Goal: Task Accomplishment & Management: Manage account settings

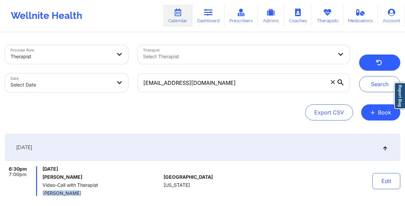
click at [377, 61] on icon "button" at bounding box center [379, 63] width 6 height 5
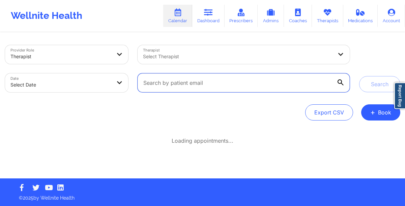
click at [206, 80] on input "text" at bounding box center [244, 83] width 212 height 19
paste input "[EMAIL_ADDRESS][DOMAIN_NAME]"
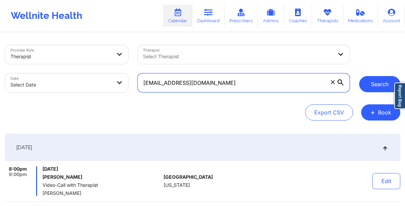
type input "[EMAIL_ADDRESS][DOMAIN_NAME]"
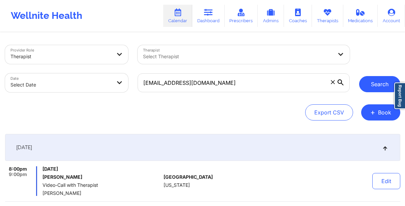
click at [376, 82] on button "Search" at bounding box center [379, 84] width 41 height 16
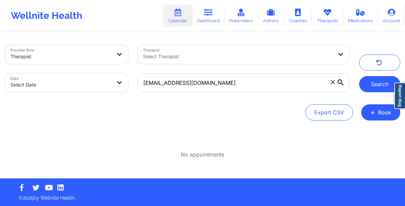
click at [373, 84] on button "Search" at bounding box center [379, 84] width 41 height 16
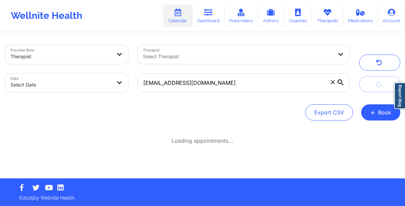
click at [373, 84] on button "submit" at bounding box center [379, 84] width 41 height 16
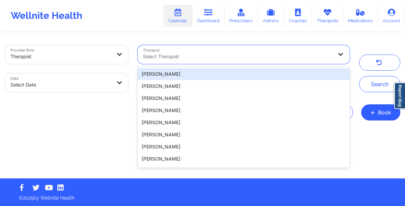
click at [257, 53] on div at bounding box center [238, 57] width 190 height 8
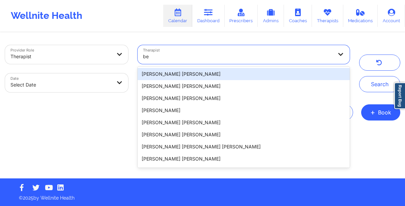
type input "b"
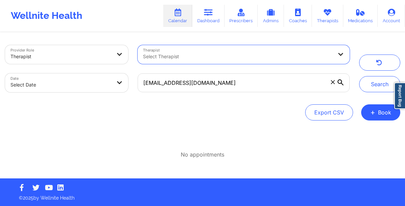
click at [332, 84] on icon at bounding box center [333, 82] width 4 height 4
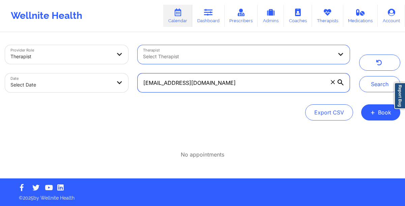
click at [332, 84] on input "[EMAIL_ADDRESS][DOMAIN_NAME]" at bounding box center [244, 83] width 212 height 19
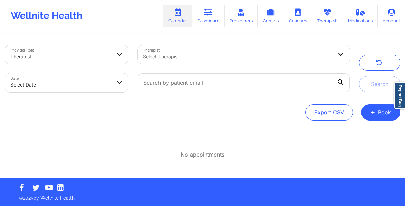
click at [177, 60] on div at bounding box center [238, 57] width 190 height 8
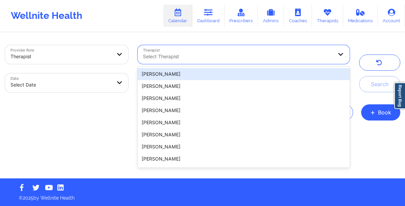
paste input "[PERSON_NAME]"
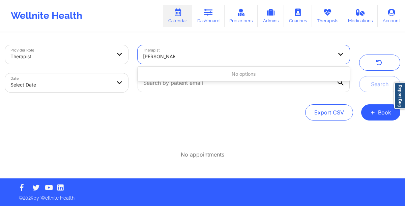
type input "[PERSON_NAME]"
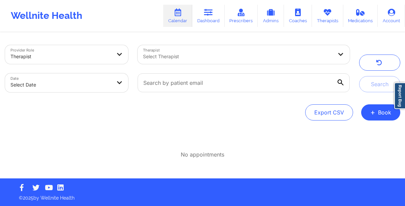
click at [155, 57] on div at bounding box center [238, 57] width 190 height 8
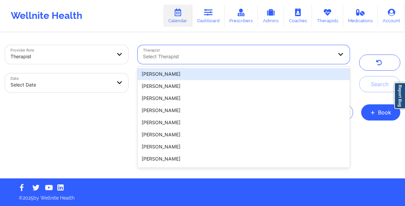
paste input "[PERSON_NAME]"
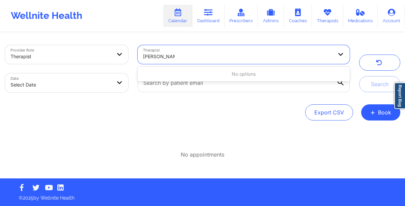
type input "[PERSON_NAME]"
click at [206, 17] on link "Dashboard" at bounding box center [208, 16] width 32 height 22
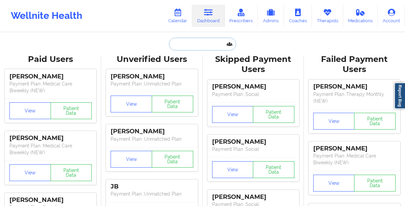
click at [182, 45] on input "text" at bounding box center [202, 44] width 67 height 13
paste input "Hello [PERSON_NAME], I hope you’re doing well. For your session, we’d like to o…"
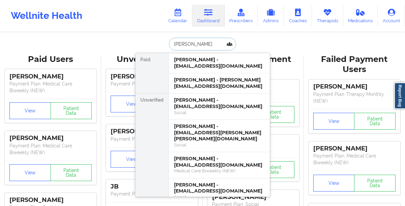
type input "[PERSON_NAME]"
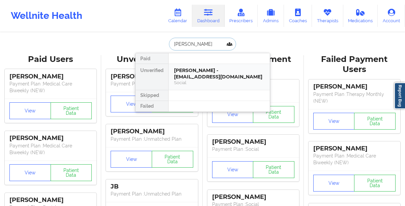
click at [184, 73] on div "[PERSON_NAME] - [EMAIL_ADDRESS][DOMAIN_NAME]" at bounding box center [219, 73] width 90 height 12
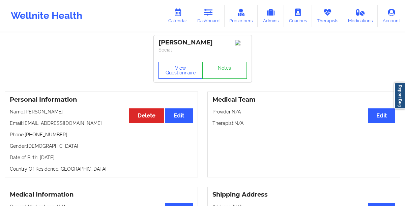
click at [174, 75] on button "View Questionnaire" at bounding box center [181, 70] width 45 height 17
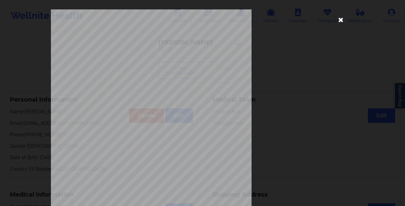
click at [338, 21] on icon at bounding box center [341, 19] width 11 height 11
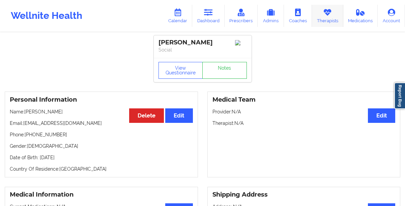
click at [330, 20] on link "Therapists" at bounding box center [327, 16] width 31 height 22
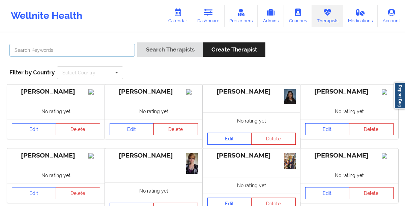
click at [68, 50] on input "text" at bounding box center [72, 50] width 126 height 13
paste input "[PERSON_NAME]"
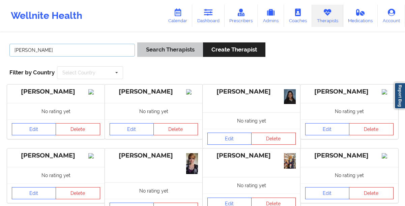
type input "[PERSON_NAME]"
click at [171, 52] on button "Search Therapists" at bounding box center [169, 50] width 65 height 15
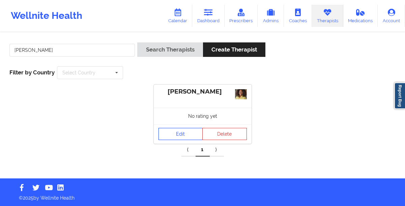
click at [167, 135] on link "Edit" at bounding box center [181, 134] width 45 height 12
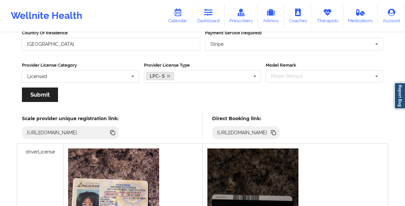
scroll to position [124, 0]
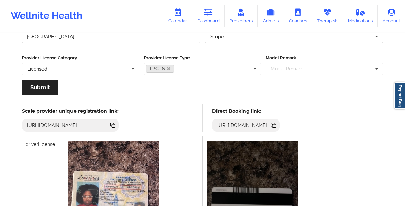
click at [276, 127] on icon at bounding box center [274, 125] width 3 height 3
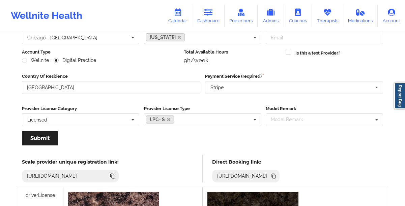
scroll to position [0, 0]
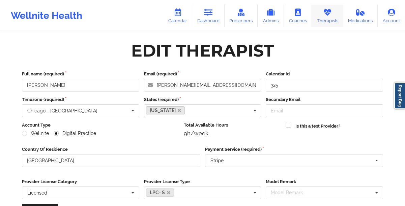
click at [326, 16] on icon at bounding box center [327, 12] width 9 height 7
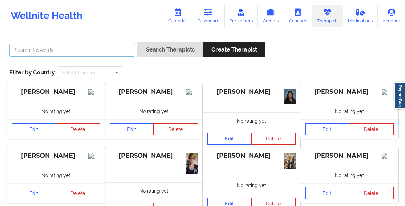
click at [103, 48] on input "text" at bounding box center [72, 50] width 126 height 13
paste input "[PERSON_NAME]"
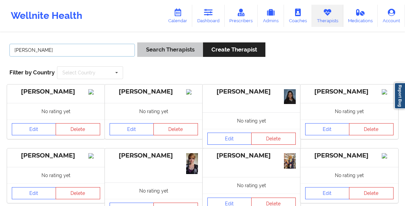
type input "[PERSON_NAME]"
click at [159, 49] on button "Search Therapists" at bounding box center [169, 50] width 65 height 15
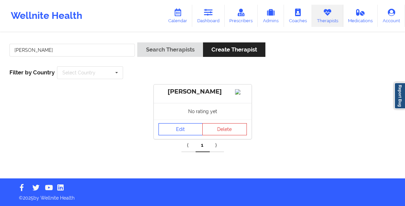
click at [164, 135] on link "Edit" at bounding box center [181, 129] width 45 height 12
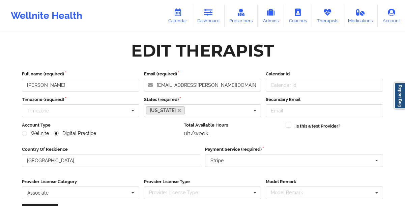
scroll to position [96, 0]
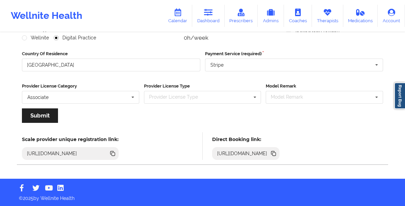
click at [276, 155] on icon at bounding box center [274, 154] width 3 height 3
click at [186, 19] on link "Calendar" at bounding box center [177, 16] width 29 height 22
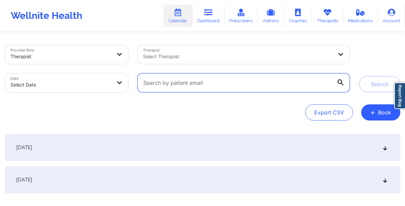
click at [177, 78] on input "text" at bounding box center [244, 83] width 212 height 19
paste input "[DOMAIN_NAME][EMAIL_ADDRESS][DOMAIN_NAME]"
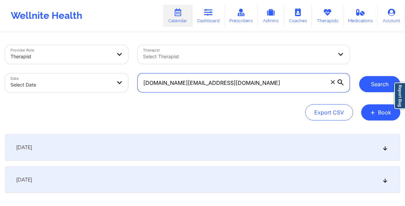
type input "[DOMAIN_NAME][EMAIL_ADDRESS][DOMAIN_NAME]"
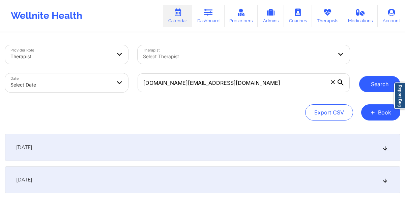
click at [383, 82] on button "Search" at bounding box center [379, 84] width 41 height 16
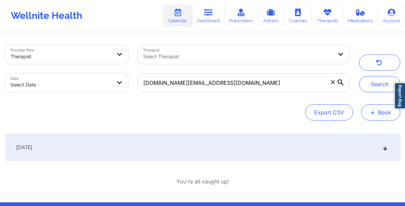
click at [375, 114] on span "+" at bounding box center [372, 113] width 5 height 4
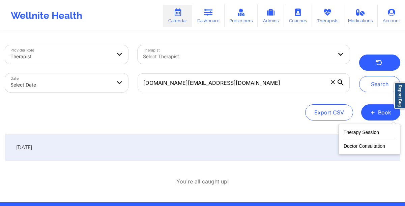
click at [378, 65] on icon "button" at bounding box center [379, 63] width 6 height 5
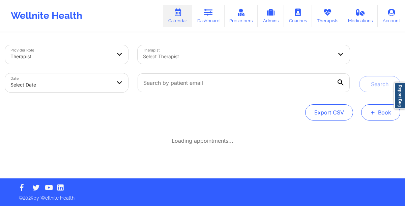
click at [373, 114] on span "+" at bounding box center [372, 113] width 5 height 4
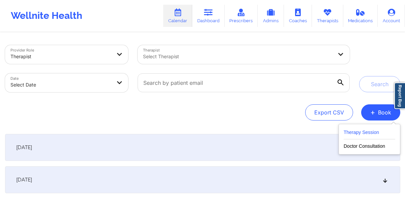
click at [356, 132] on button "Therapy Session" at bounding box center [370, 134] width 52 height 11
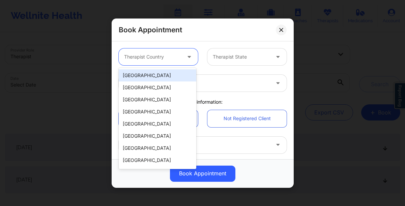
click at [162, 61] on div "Therapist Country" at bounding box center [150, 57] width 63 height 17
click at [147, 77] on div "[GEOGRAPHIC_DATA]" at bounding box center [158, 75] width 78 height 12
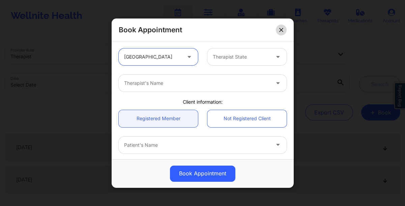
click at [280, 28] on icon at bounding box center [281, 30] width 4 height 4
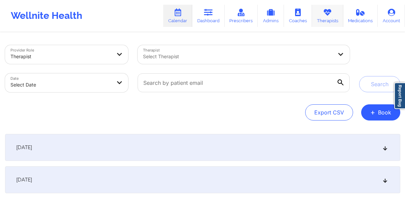
click at [328, 19] on link "Therapists" at bounding box center [327, 16] width 31 height 22
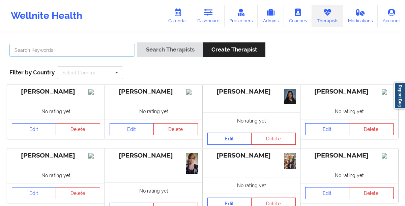
click at [109, 48] on input "text" at bounding box center [72, 50] width 126 height 13
paste input "[PERSON_NAME] [PERSON_NAME]"
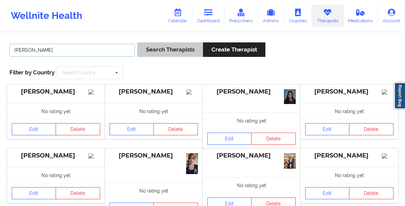
type input "[PERSON_NAME]"
click at [152, 50] on button "Search Therapists" at bounding box center [169, 50] width 65 height 15
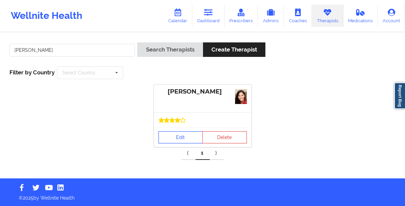
click at [179, 139] on link "Edit" at bounding box center [181, 138] width 45 height 12
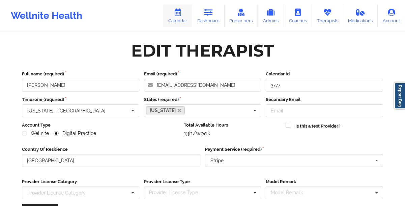
click at [180, 21] on link "Calendar" at bounding box center [177, 16] width 29 height 22
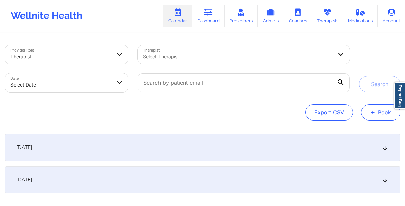
click at [371, 111] on span "+" at bounding box center [372, 113] width 5 height 4
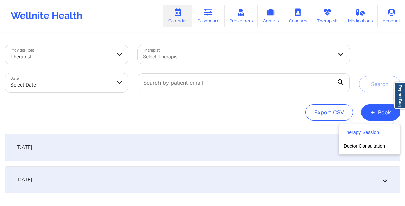
click at [362, 132] on button "Therapy Session" at bounding box center [370, 134] width 52 height 11
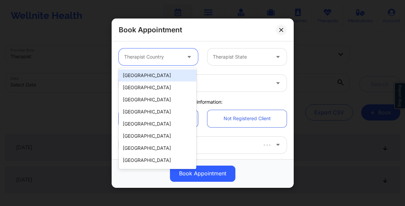
click at [176, 55] on div at bounding box center [152, 57] width 57 height 8
click at [190, 57] on icon at bounding box center [189, 56] width 7 height 6
click at [166, 72] on div "Therapist's Name" at bounding box center [202, 83] width 177 height 26
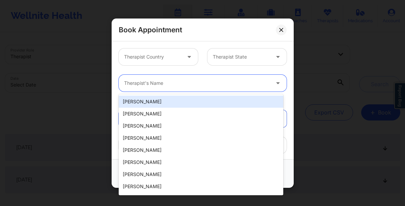
click at [164, 76] on div "Therapist's Name" at bounding box center [195, 83] width 152 height 17
click at [226, 60] on div at bounding box center [241, 57] width 57 height 8
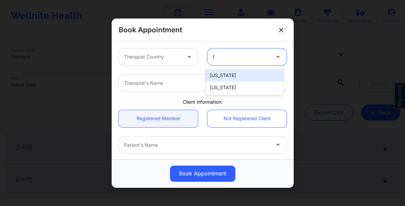
type input "fl"
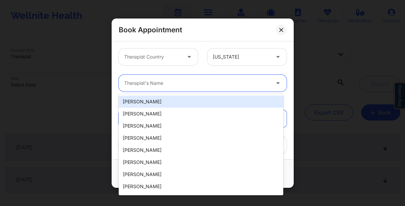
click at [151, 82] on div at bounding box center [197, 83] width 146 height 8
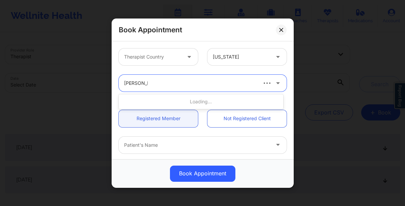
type input "[PERSON_NAME]"
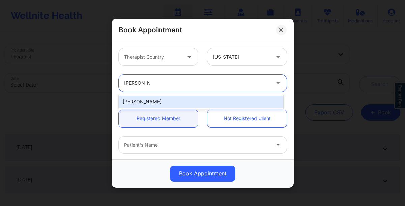
click at [152, 103] on div "[PERSON_NAME]" at bounding box center [201, 102] width 165 height 12
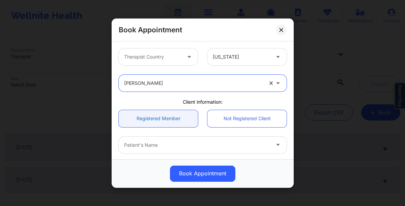
click at [152, 117] on link "Registered Member" at bounding box center [158, 118] width 79 height 17
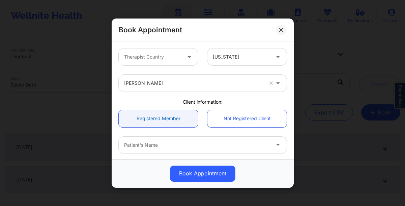
scroll to position [31, 0]
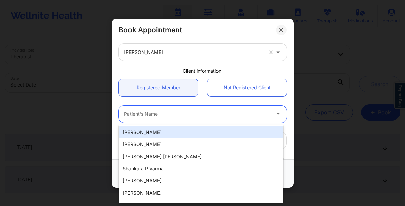
click at [152, 117] on div at bounding box center [197, 114] width 146 height 8
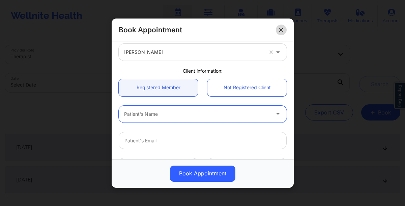
click at [282, 32] on button at bounding box center [281, 29] width 11 height 11
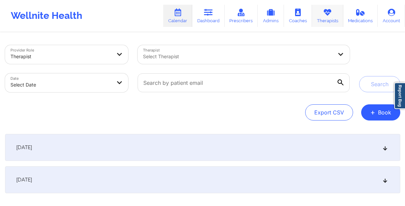
click at [322, 19] on link "Therapists" at bounding box center [327, 16] width 31 height 22
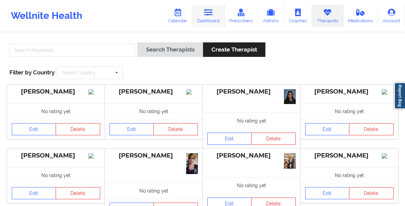
click at [220, 15] on link "Dashboard" at bounding box center [208, 16] width 32 height 22
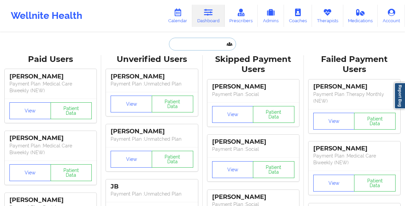
click at [182, 44] on input "text" at bounding box center [202, 44] width 67 height 13
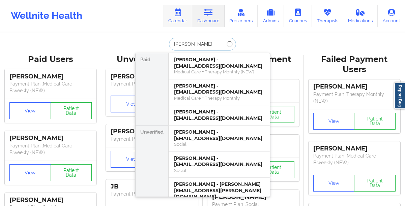
type input "[PERSON_NAME]"
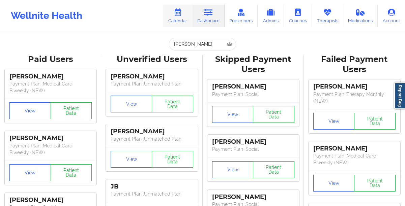
click at [179, 22] on link "Calendar" at bounding box center [177, 16] width 29 height 22
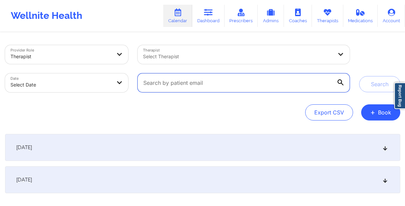
click at [284, 81] on input "text" at bounding box center [244, 83] width 212 height 19
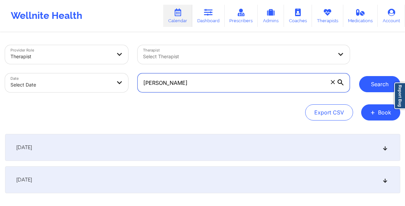
type input "[PERSON_NAME]"
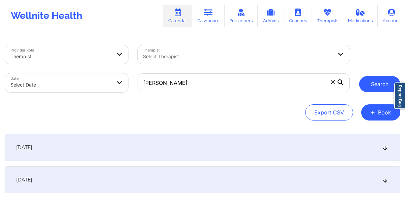
click at [371, 83] on button "Search" at bounding box center [379, 84] width 41 height 16
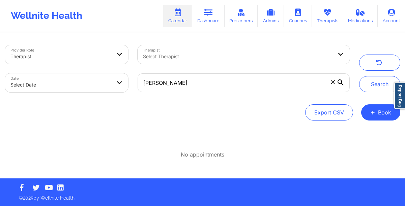
click at [62, 91] on body "Wellnite Health Calendar Dashboard Prescribers Admins Coaches Therapists Medica…" at bounding box center [202, 103] width 405 height 206
select select "2025-8"
select select "2025-9"
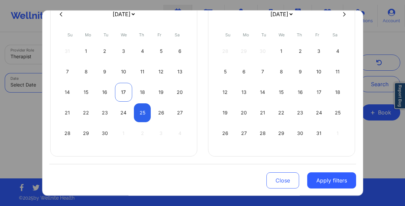
scroll to position [64, 0]
click at [137, 117] on div "25" at bounding box center [142, 113] width 17 height 19
select select "2025-8"
select select "2025-9"
select select "2025-8"
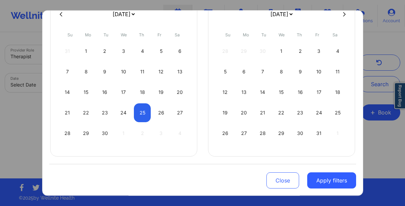
select select "2025-9"
select select "2025-8"
select select "2025-9"
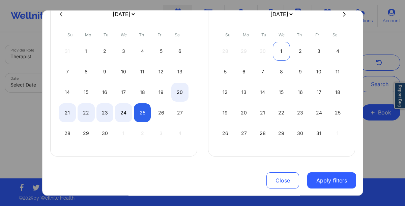
select select "2025-8"
select select "2025-9"
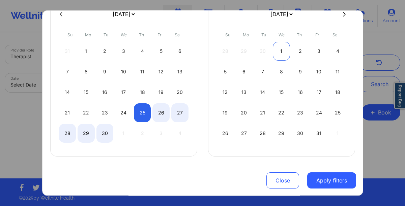
click at [283, 52] on div "1" at bounding box center [281, 51] width 17 height 19
select select "2025-8"
select select "2025-9"
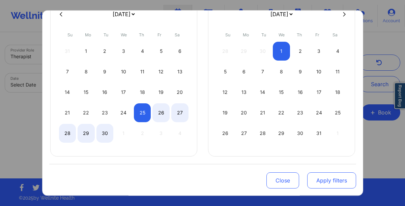
click at [322, 186] on button "Apply filters" at bounding box center [331, 181] width 49 height 16
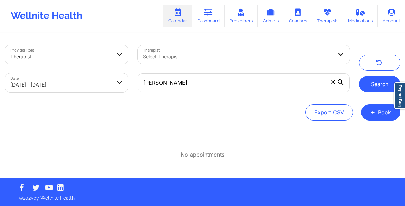
click at [372, 87] on button "Search" at bounding box center [379, 84] width 41 height 16
click at [331, 22] on link "Therapists" at bounding box center [327, 16] width 31 height 22
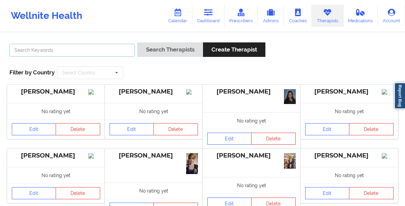
click at [127, 50] on input "text" at bounding box center [72, 50] width 126 height 13
paste input "[PERSON_NAME]"
type input "[PERSON_NAME]"
click at [137, 43] on button "Search Therapists" at bounding box center [169, 50] width 65 height 15
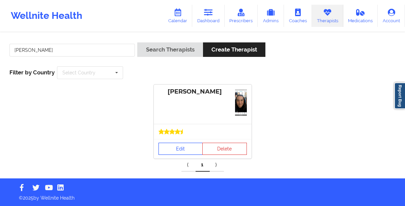
click at [176, 146] on link "Edit" at bounding box center [181, 149] width 45 height 12
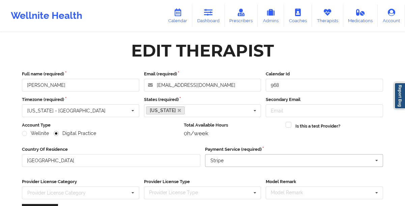
scroll to position [96, 0]
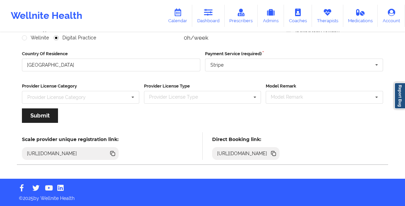
click at [277, 155] on icon at bounding box center [273, 153] width 7 height 7
click at [325, 19] on link "Therapists" at bounding box center [327, 16] width 31 height 22
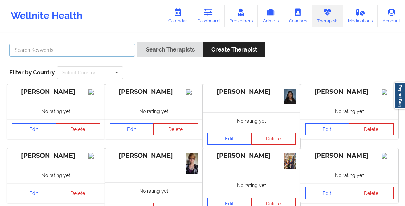
click at [110, 51] on input "text" at bounding box center [72, 50] width 126 height 13
paste input "[PERSON_NAME]"
type input "[PERSON_NAME]"
click at [137, 43] on button "Search Therapists" at bounding box center [169, 50] width 65 height 15
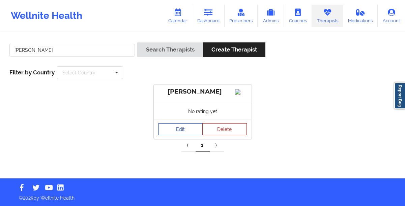
click at [164, 134] on link "Edit" at bounding box center [181, 129] width 45 height 12
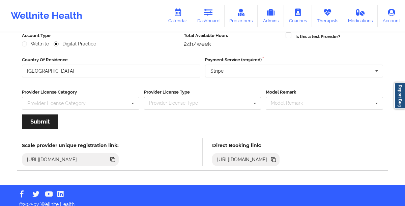
scroll to position [96, 0]
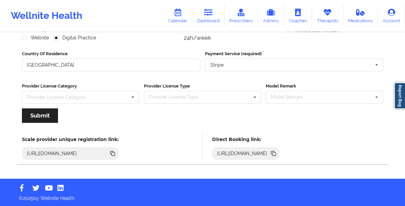
click at [276, 154] on icon at bounding box center [274, 154] width 3 height 3
click at [325, 14] on icon at bounding box center [327, 12] width 9 height 7
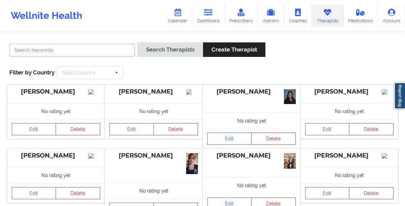
click at [112, 54] on input "text" at bounding box center [72, 50] width 126 height 13
paste input "[PERSON_NAME]"
type input "[PERSON_NAME]"
click at [137, 43] on button "Search Therapists" at bounding box center [169, 50] width 65 height 15
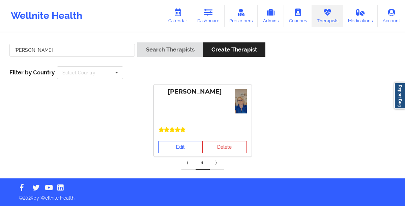
click at [171, 144] on link "Edit" at bounding box center [181, 147] width 45 height 12
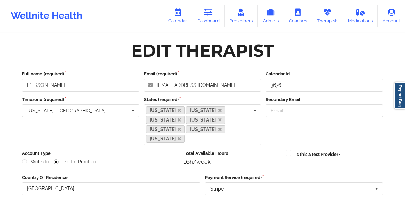
scroll to position [115, 0]
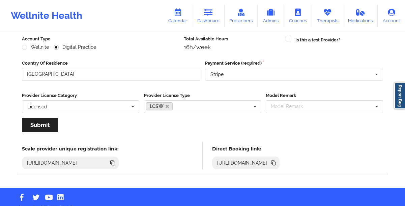
click at [276, 162] on icon at bounding box center [274, 163] width 3 height 3
click at [326, 21] on link "Therapists" at bounding box center [327, 16] width 31 height 22
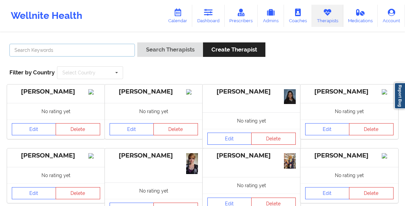
drag, startPoint x: 72, startPoint y: 50, endPoint x: 72, endPoint y: 46, distance: 3.7
click at [72, 50] on input "text" at bounding box center [72, 50] width 126 height 13
paste input "[PERSON_NAME]"
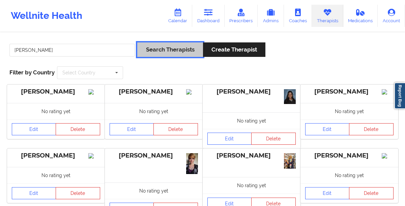
click at [166, 49] on button "Search Therapists" at bounding box center [169, 50] width 65 height 15
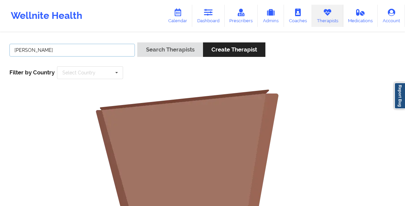
click at [84, 52] on input "[PERSON_NAME]" at bounding box center [72, 50] width 126 height 13
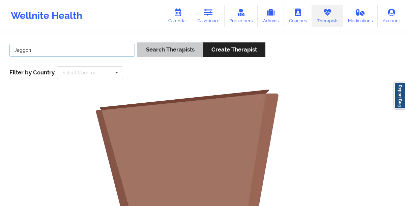
type input "Jaggon"
click at [150, 53] on button "Search Therapists" at bounding box center [169, 50] width 65 height 15
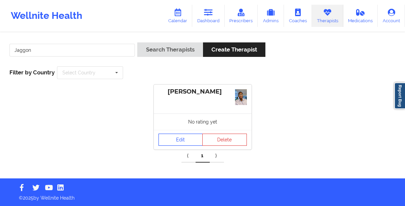
click at [179, 140] on link "Edit" at bounding box center [181, 140] width 45 height 12
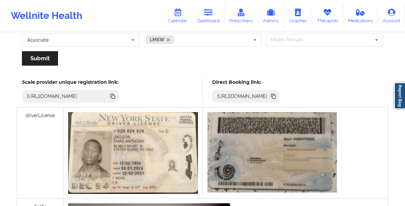
scroll to position [152, 0]
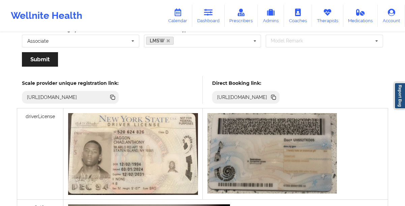
click at [276, 97] on icon at bounding box center [274, 97] width 3 height 3
click at [212, 10] on icon at bounding box center [208, 12] width 9 height 7
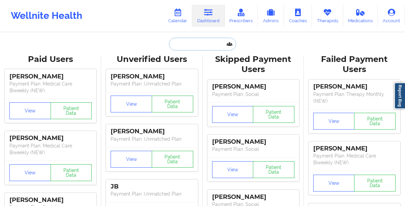
click at [193, 46] on input "text" at bounding box center [202, 44] width 67 height 13
paste input "[PERSON_NAME]"
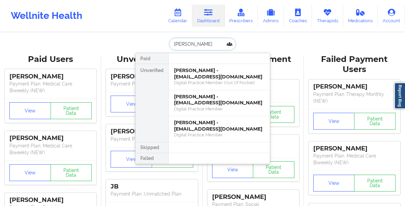
paste input "[EMAIL_ADDRESS][DOMAIN_NAME]"
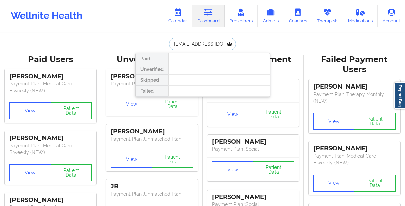
paste input "[PHONE_NUMBER]"
paste input "(917) 374-"
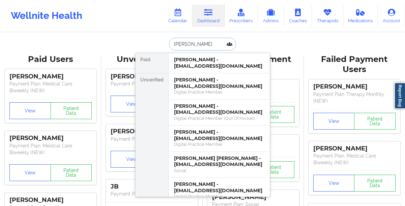
type input "[PERSON_NAME]"
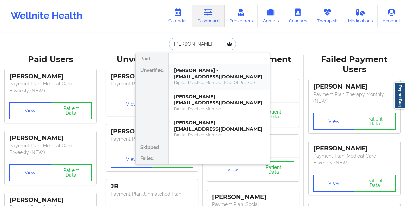
click at [188, 71] on div "[PERSON_NAME] - [EMAIL_ADDRESS][DOMAIN_NAME]" at bounding box center [219, 73] width 90 height 12
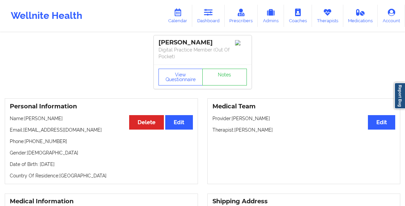
drag, startPoint x: 210, startPoint y: 44, endPoint x: 153, endPoint y: 44, distance: 56.3
copy div "[PERSON_NAME]"
click at [207, 20] on link "Dashboard" at bounding box center [208, 16] width 32 height 22
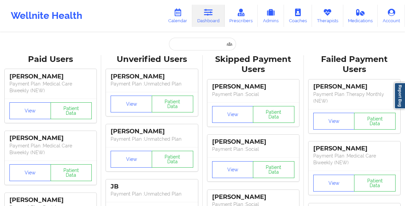
click at [185, 38] on input "text" at bounding box center [202, 44] width 67 height 13
paste input "[PERSON_NAME]"
type input "[PERSON_NAME]"
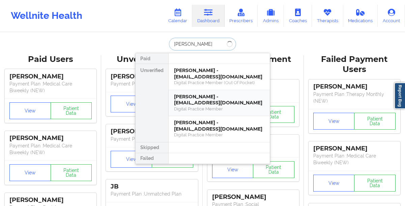
click at [185, 101] on div "[PERSON_NAME] - [EMAIL_ADDRESS][DOMAIN_NAME]" at bounding box center [219, 100] width 90 height 12
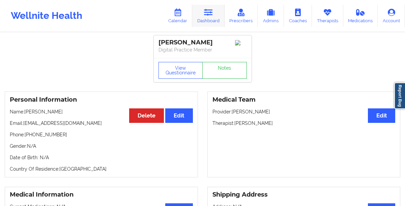
click at [208, 21] on link "Dashboard" at bounding box center [208, 16] width 32 height 22
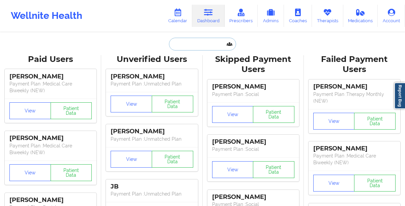
click at [185, 44] on input "text" at bounding box center [202, 44] width 67 height 13
paste input "[PERSON_NAME]"
type input "[PERSON_NAME]"
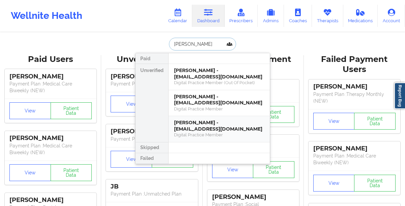
click at [194, 125] on div "[PERSON_NAME] - [EMAIL_ADDRESS][DOMAIN_NAME]" at bounding box center [219, 126] width 90 height 12
